Goal: Task Accomplishment & Management: Manage account settings

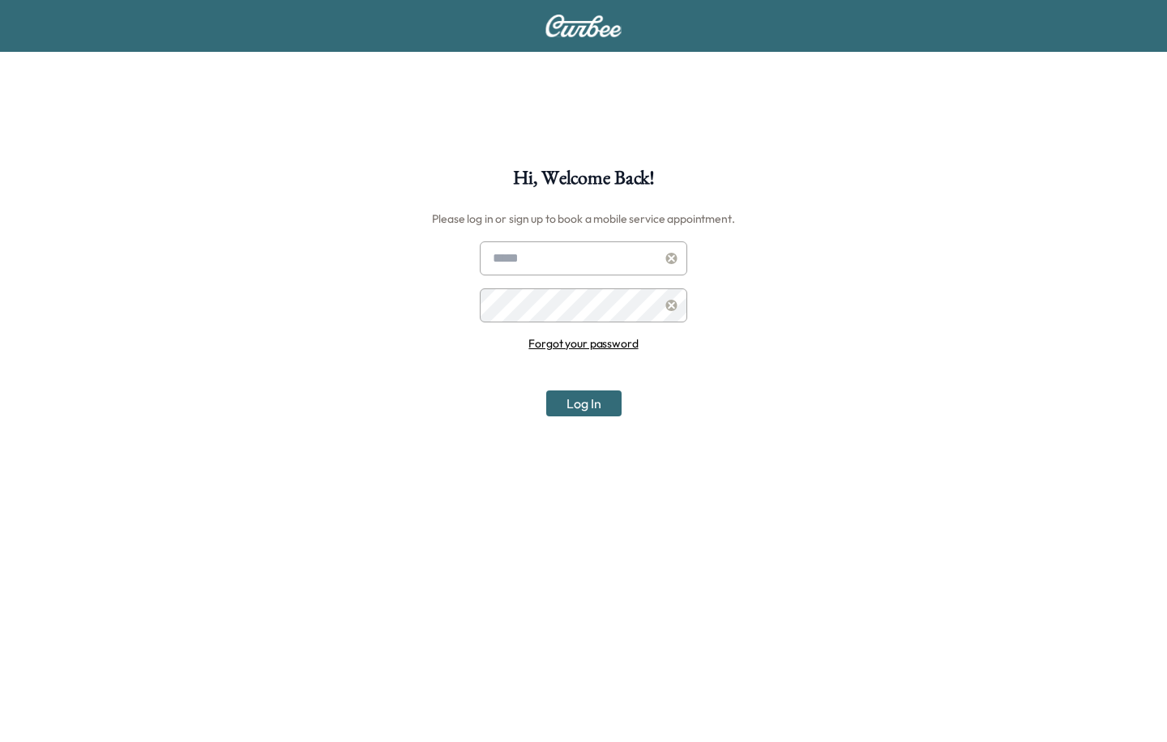
click at [519, 239] on div "Hi, Welcome Back! Please log in or sign up to book a mobile service appointment…" at bounding box center [583, 540] width 1167 height 742
click at [517, 250] on input "text" at bounding box center [583, 258] width 207 height 34
type input "***"
click at [613, 348] on link "Forgot your password" at bounding box center [582, 343] width 109 height 15
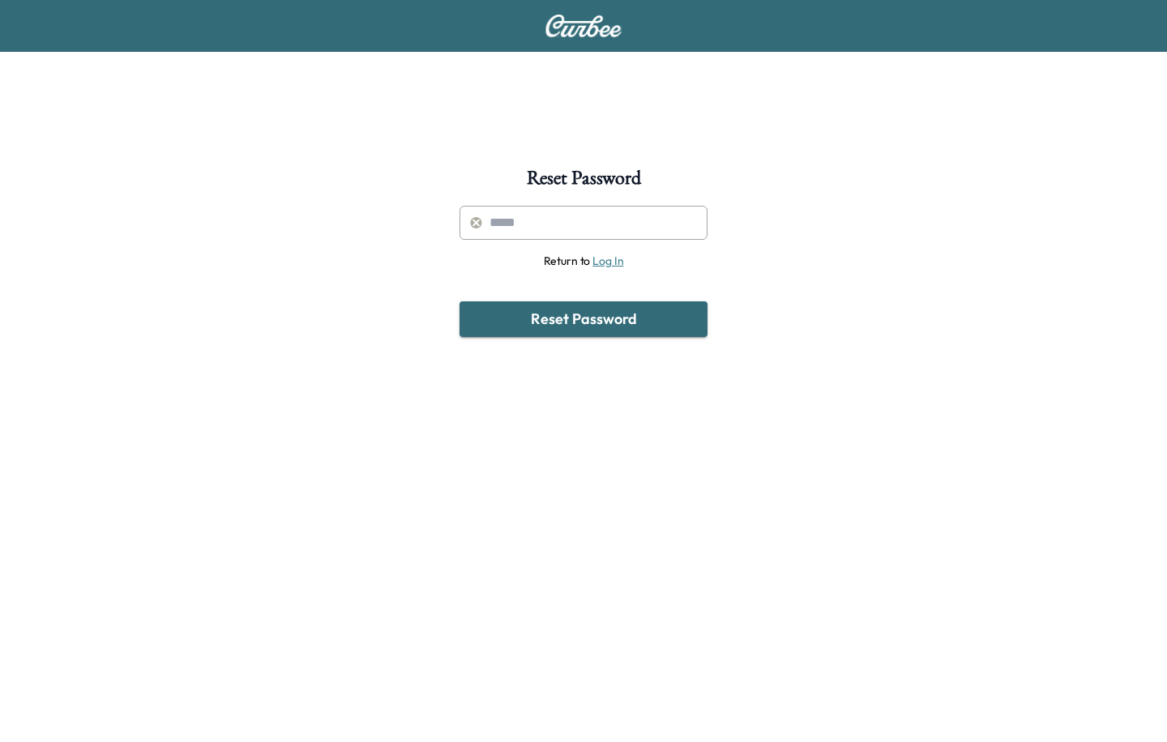
click at [499, 210] on input "text" at bounding box center [583, 223] width 248 height 34
type input "**********"
click at [613, 330] on button "Reset Password" at bounding box center [583, 319] width 248 height 36
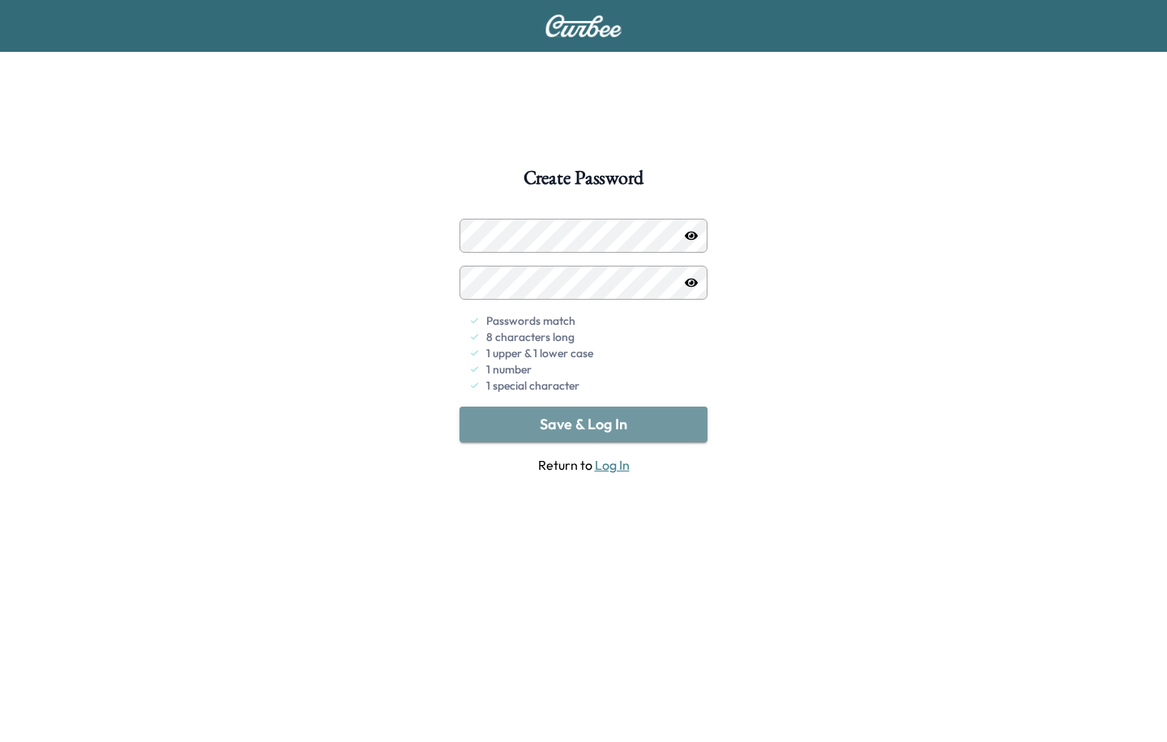
click at [542, 423] on button "Save & Log In" at bounding box center [583, 425] width 248 height 36
click at [272, 311] on div "Create Password Passwords match 8 characters long 1 upper & 1 lower case 1 numb…" at bounding box center [583, 540] width 1167 height 742
click at [137, 446] on div "Create Password Passwords match 8 characters long 1 upper & 1 lower case 1 numb…" at bounding box center [583, 540] width 1167 height 742
click at [239, 297] on div "Create Password Passwords match 8 characters long 1 upper & 1 lower case 1 numb…" at bounding box center [583, 540] width 1167 height 742
click at [317, 298] on div "Create Password Passwords match 8 characters long 1 upper & 1 lower case 1 numb…" at bounding box center [583, 540] width 1167 height 742
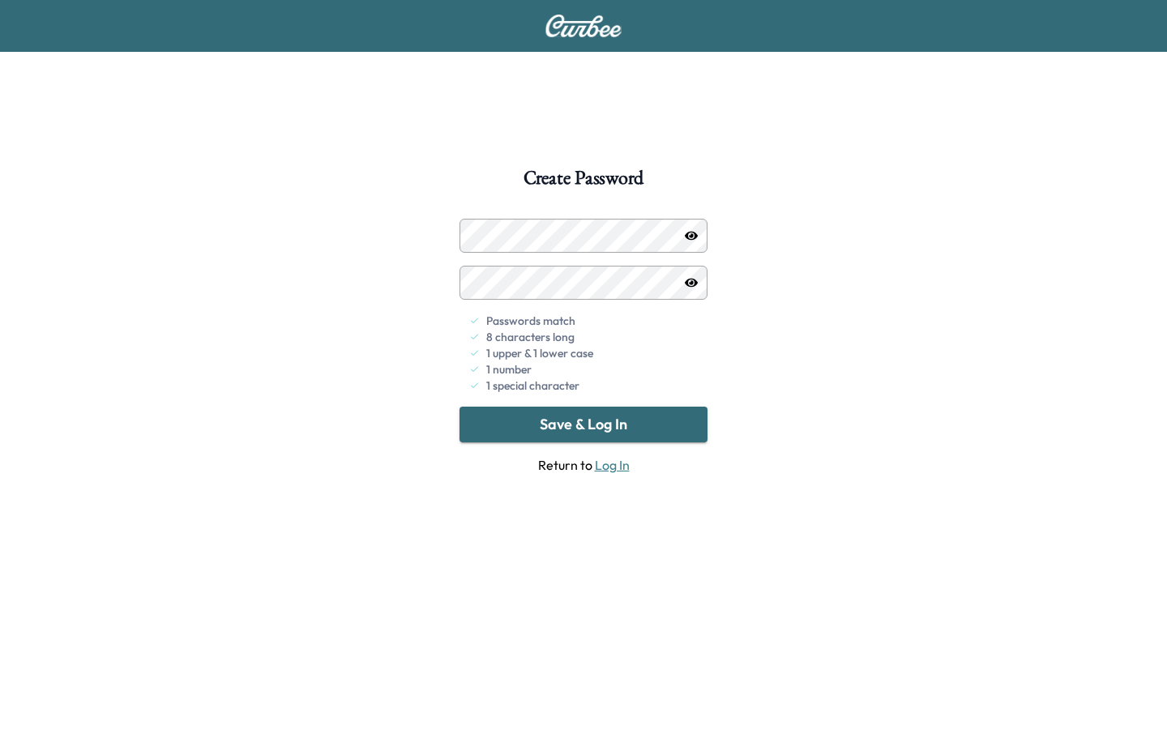
click at [265, 292] on div "Create Password Passwords match 8 characters long 1 upper & 1 lower case 1 numb…" at bounding box center [583, 540] width 1167 height 742
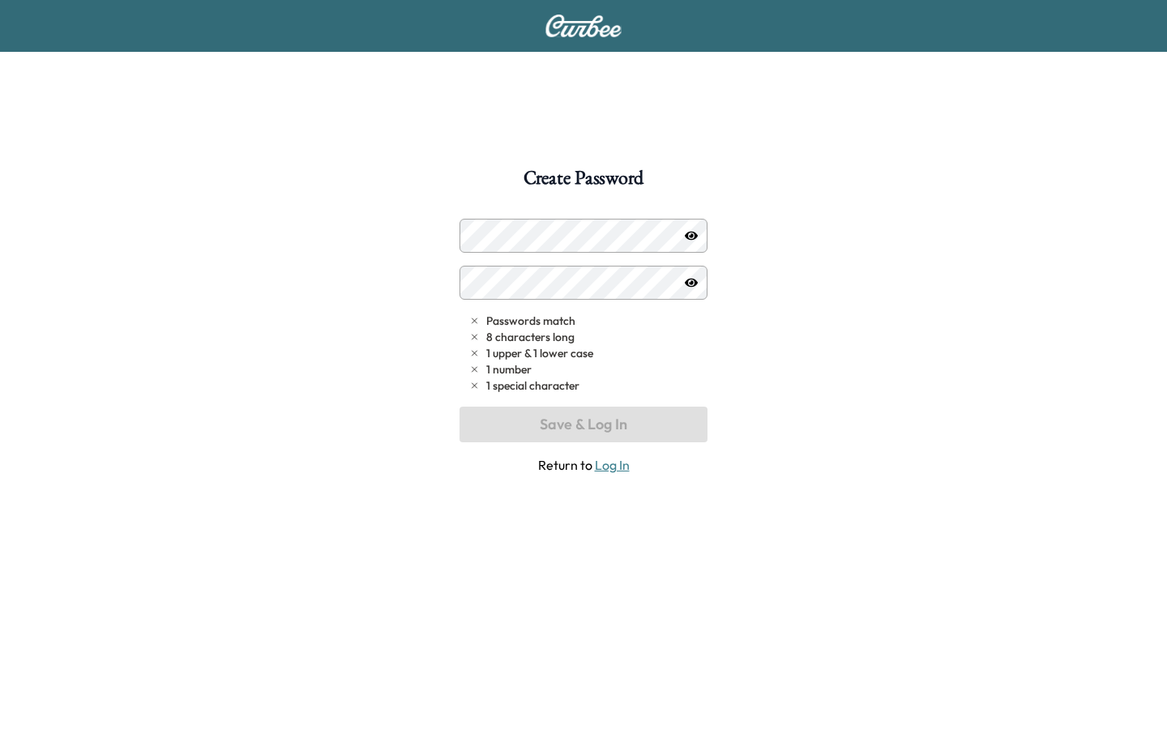
click at [444, 200] on div "Create Password Passwords match 8 characters long 1 upper & 1 lower case 1 numb…" at bounding box center [583, 540] width 1167 height 742
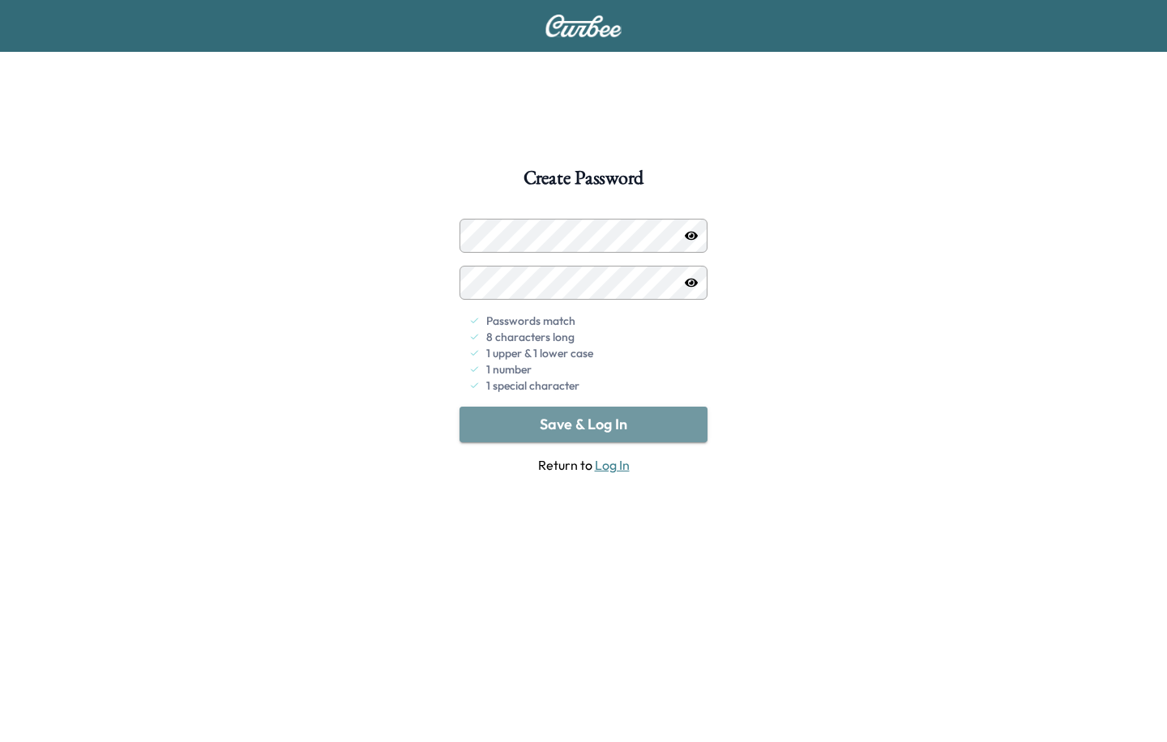
click at [526, 428] on button "Save & Log In" at bounding box center [583, 425] width 248 height 36
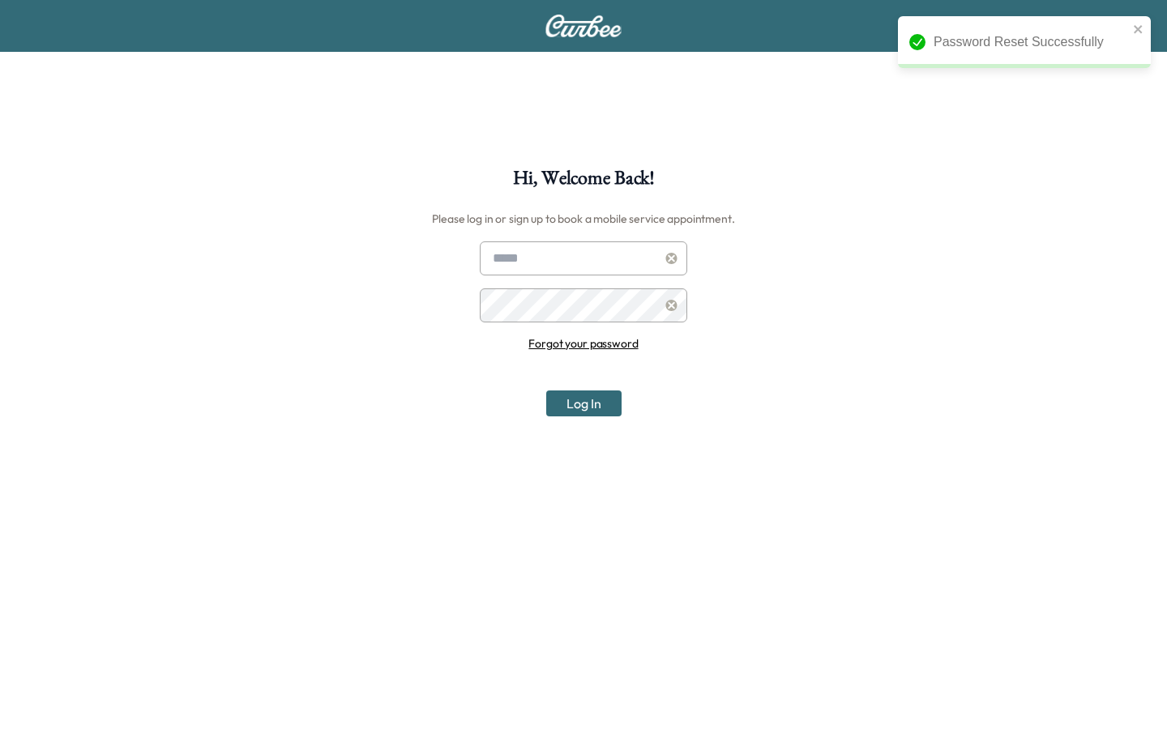
click at [523, 254] on input "text" at bounding box center [583, 258] width 207 height 34
click at [271, 194] on div "Hi, Welcome Back! Please log in or sign up to book a mobile service appointment…" at bounding box center [583, 540] width 1167 height 742
